Goal: Find specific page/section: Find specific page/section

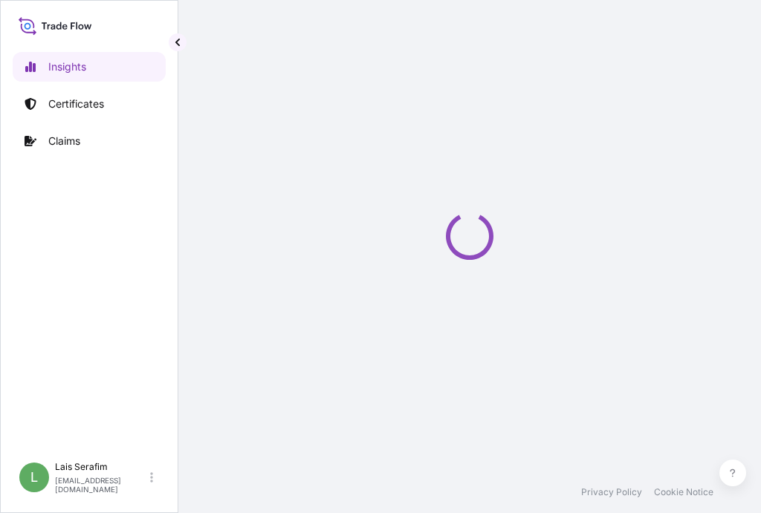
select select "2025"
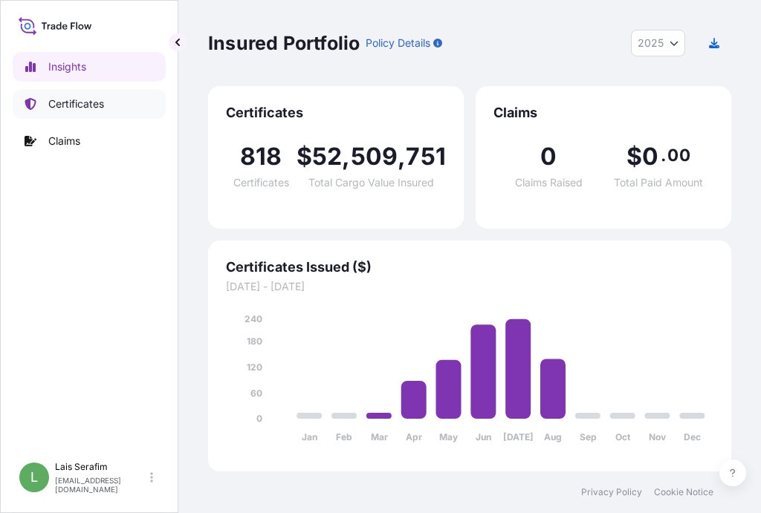
click at [58, 106] on p "Certificates" at bounding box center [76, 104] width 56 height 15
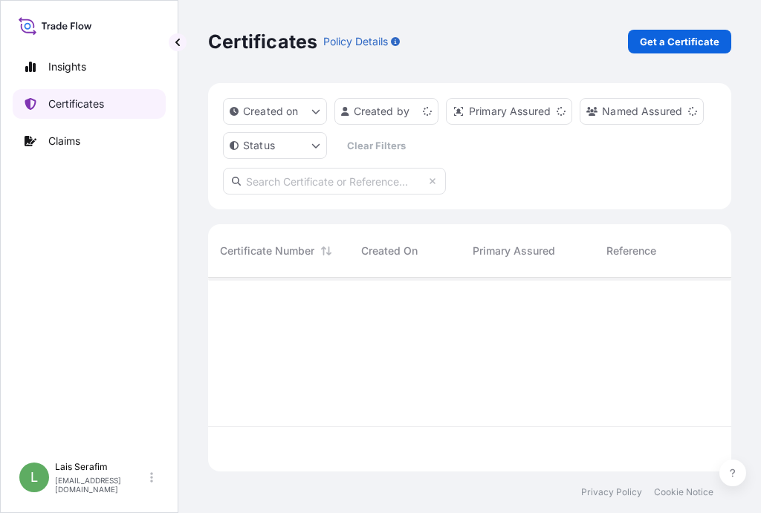
scroll to position [191, 512]
